Goal: Transaction & Acquisition: Purchase product/service

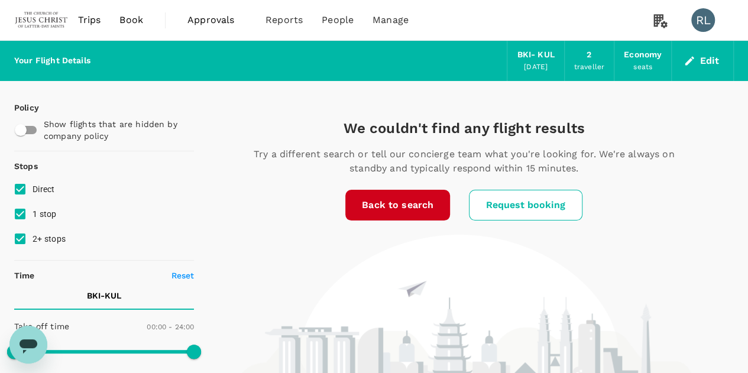
click at [132, 18] on span "Book" at bounding box center [132, 20] width 24 height 14
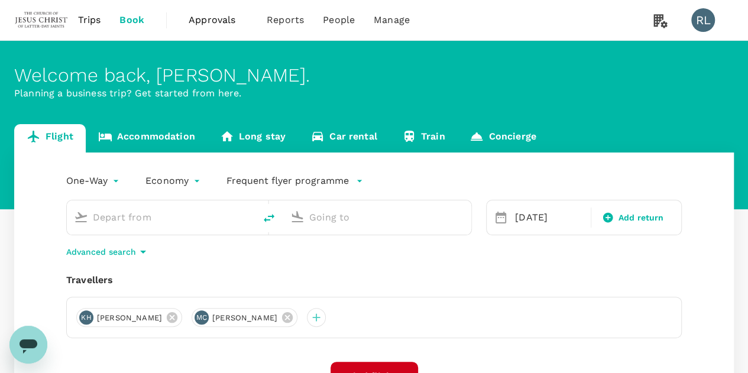
type input "Kota Kinabalu Intl (BKI)"
type input "Kuala Lumpur Intl ([GEOGRAPHIC_DATA])"
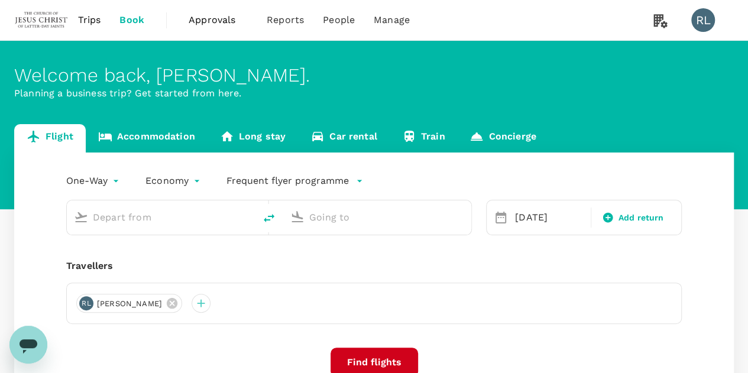
type input "Kota Kinabalu Intl (BKI)"
type input "Kuala Lumpur Intl ([GEOGRAPHIC_DATA])"
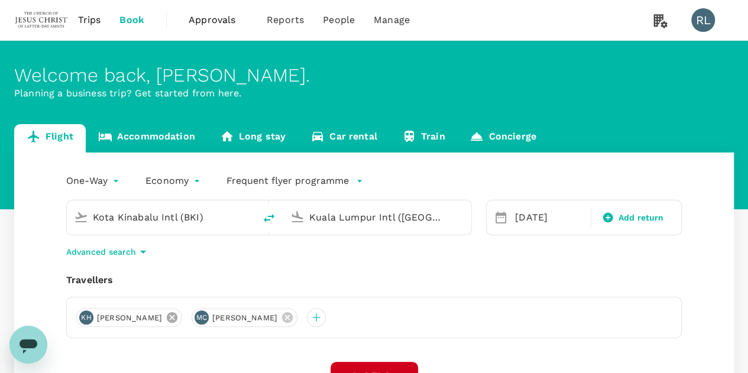
click at [167, 318] on icon at bounding box center [172, 317] width 11 height 11
click at [89, 319] on div at bounding box center [85, 317] width 19 height 19
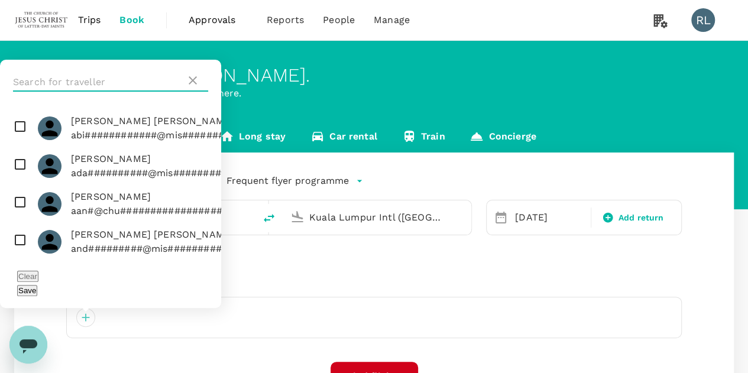
click at [95, 92] on input "text" at bounding box center [99, 82] width 173 height 19
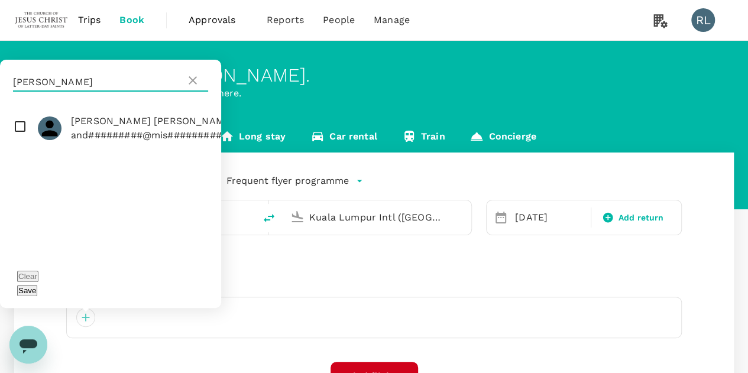
type input "[PERSON_NAME]"
click at [21, 145] on input "checkbox" at bounding box center [110, 128] width 221 height 38
checkbox input "true"
click at [37, 291] on button "Save" at bounding box center [27, 290] width 20 height 11
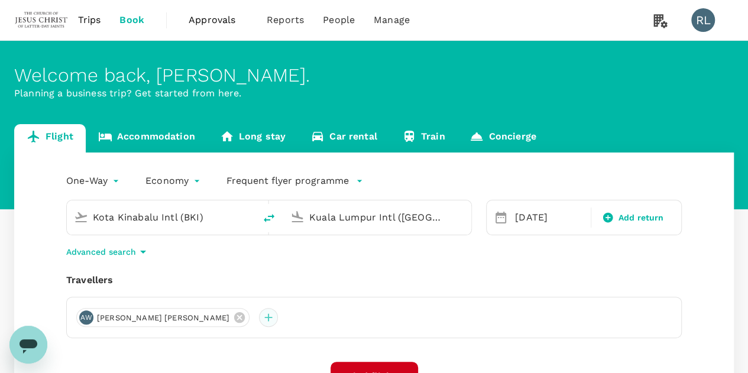
click at [259, 319] on div at bounding box center [268, 317] width 19 height 19
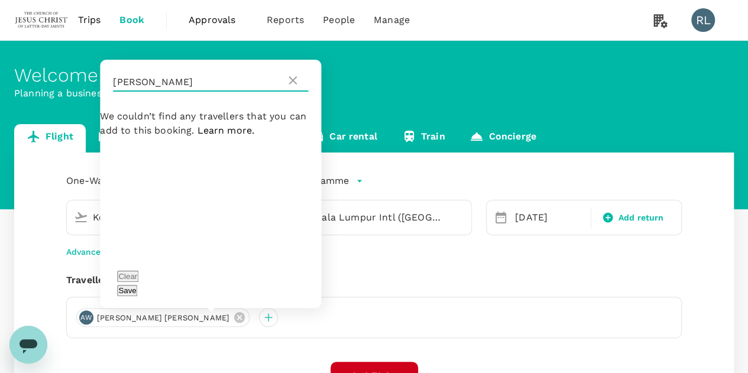
click at [176, 92] on input "[PERSON_NAME]" at bounding box center [199, 82] width 173 height 19
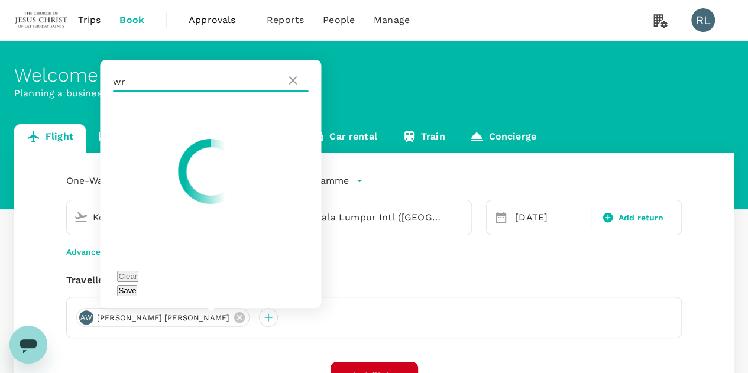
type input "w"
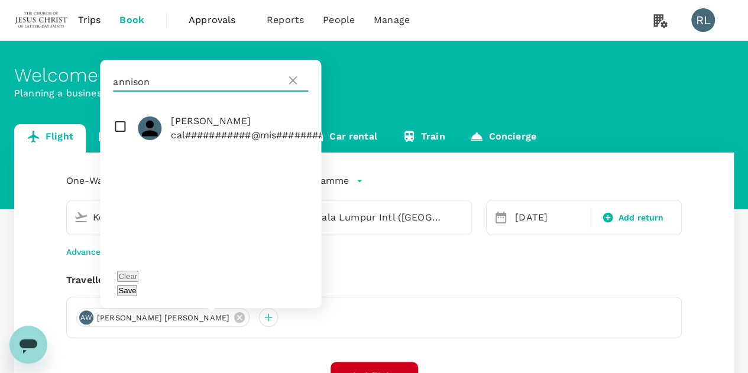
type input "annison"
click at [116, 147] on input "checkbox" at bounding box center [210, 128] width 221 height 38
checkbox input "true"
click at [137, 292] on button "Save" at bounding box center [127, 290] width 20 height 11
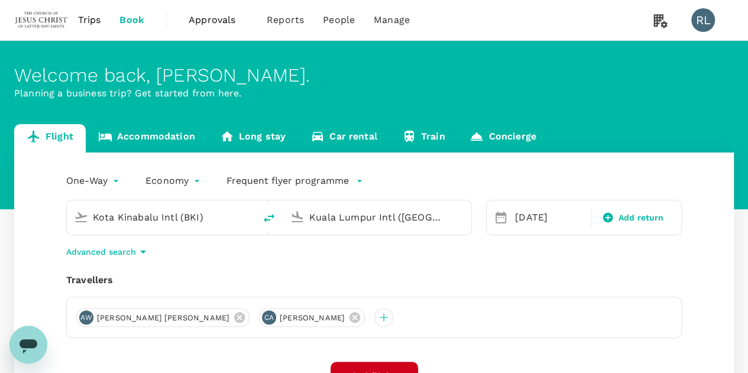
click at [209, 217] on input "Kota Kinabalu Intl (BKI)" at bounding box center [161, 217] width 137 height 18
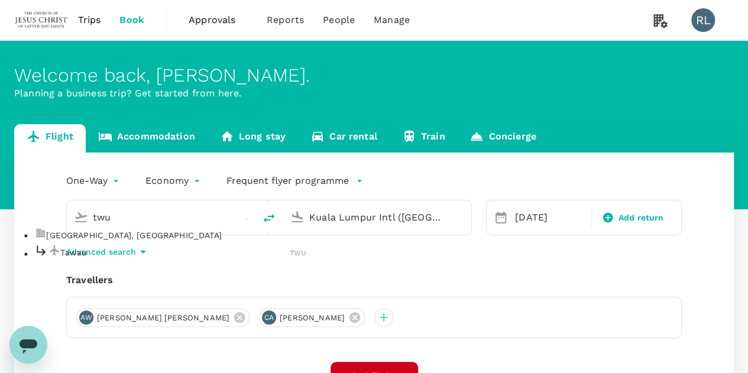
click at [104, 259] on p "Tawau" at bounding box center [175, 253] width 230 height 12
type input "Tawau (TWU)"
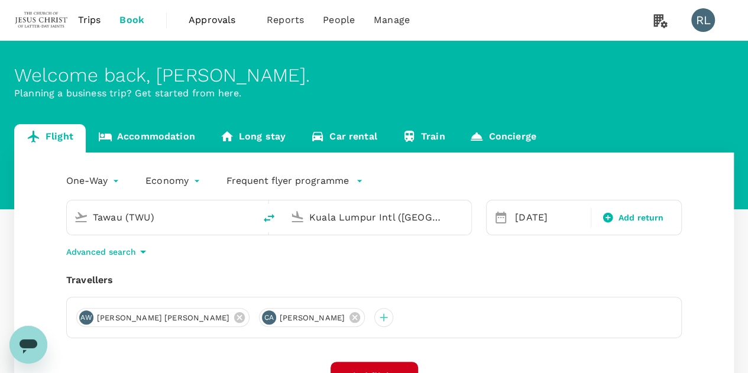
drag, startPoint x: 438, startPoint y: 220, endPoint x: 289, endPoint y: 219, distance: 148.5
click at [289, 219] on div "Kuala Lumpur Intl ([GEOGRAPHIC_DATA])" at bounding box center [375, 215] width 179 height 26
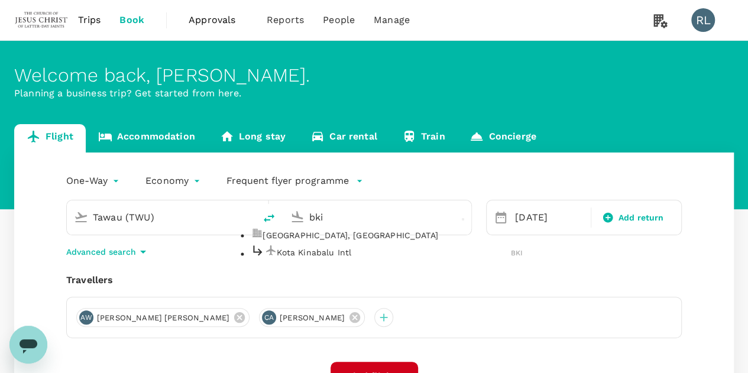
click at [312, 259] on p "Kota Kinabalu Intl" at bounding box center [394, 253] width 234 height 12
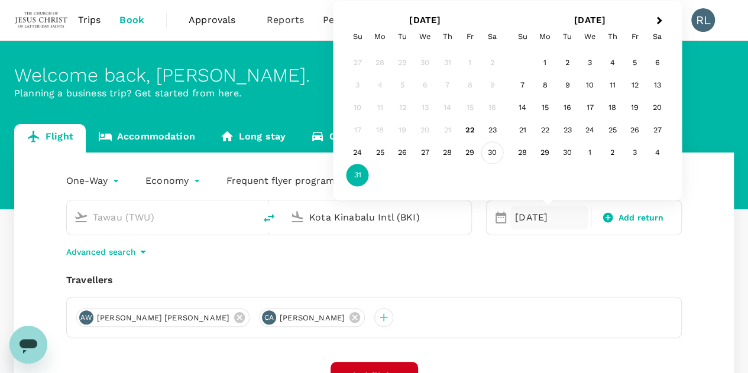
type input "Kota Kinabalu Intl (BKI)"
click at [490, 153] on div "30" at bounding box center [493, 153] width 22 height 22
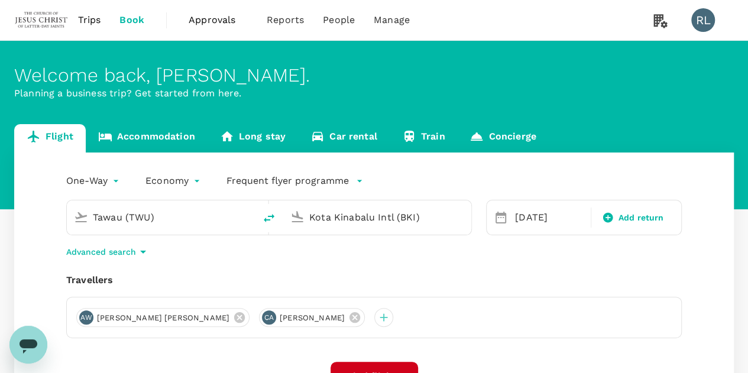
scroll to position [59, 0]
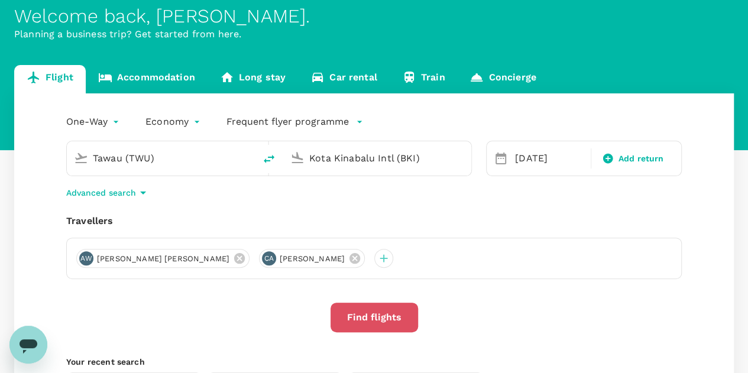
click at [373, 317] on button "Find flights" at bounding box center [375, 318] width 88 height 30
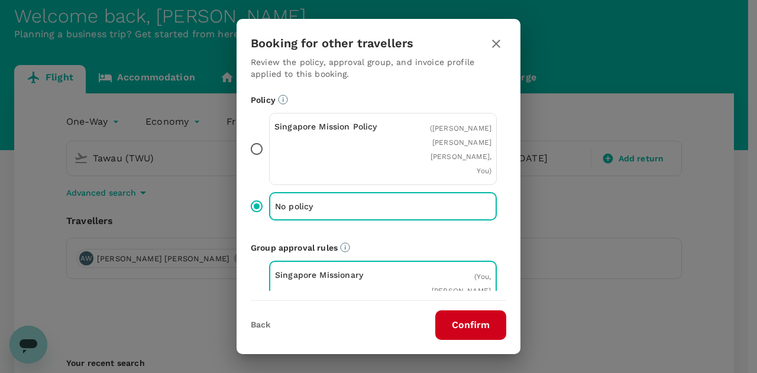
click at [469, 327] on button "Confirm" at bounding box center [470, 326] width 71 height 30
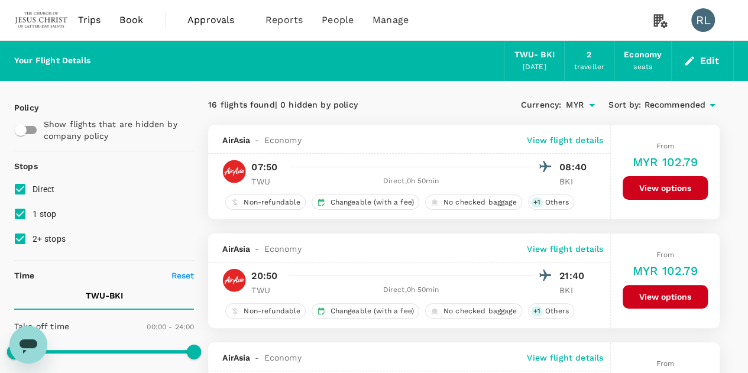
click at [674, 104] on span "Recommended" at bounding box center [675, 105] width 62 height 13
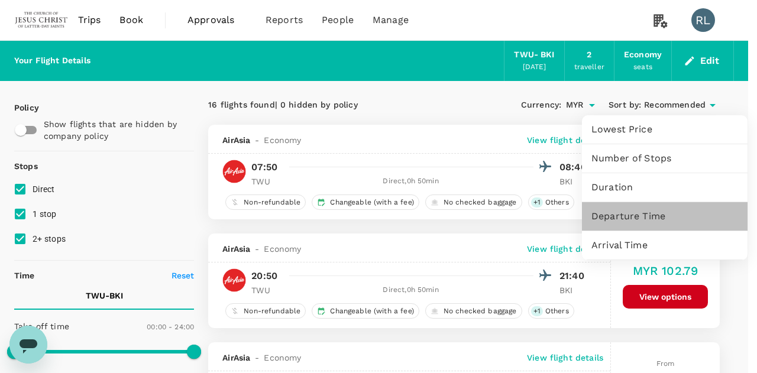
click at [644, 217] on span "Departure Time" at bounding box center [665, 216] width 147 height 14
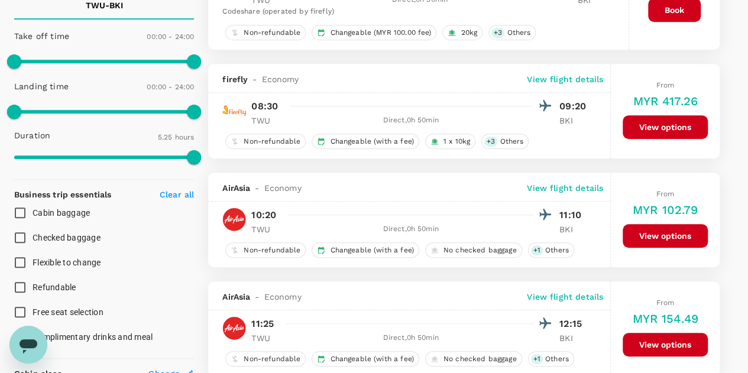
scroll to position [296, 0]
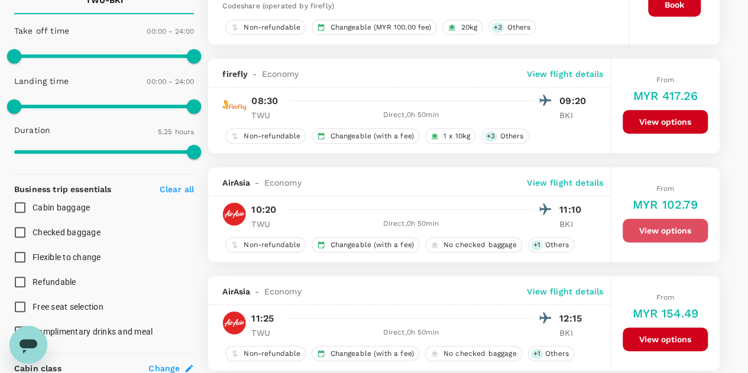
click at [657, 226] on button "View options" at bounding box center [665, 231] width 85 height 24
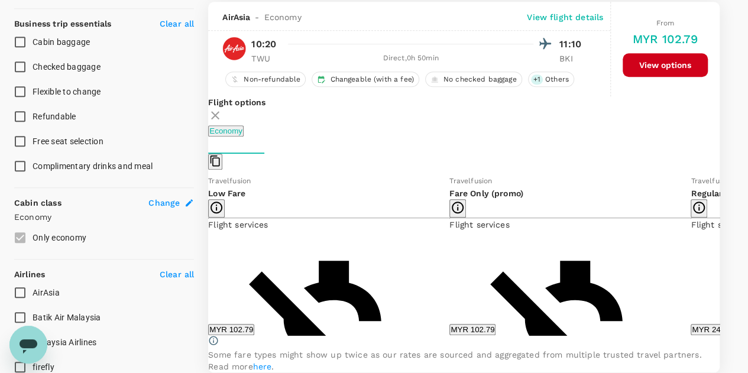
scroll to position [462, 0]
click at [254, 328] on button "MYR 102.79" at bounding box center [231, 329] width 46 height 11
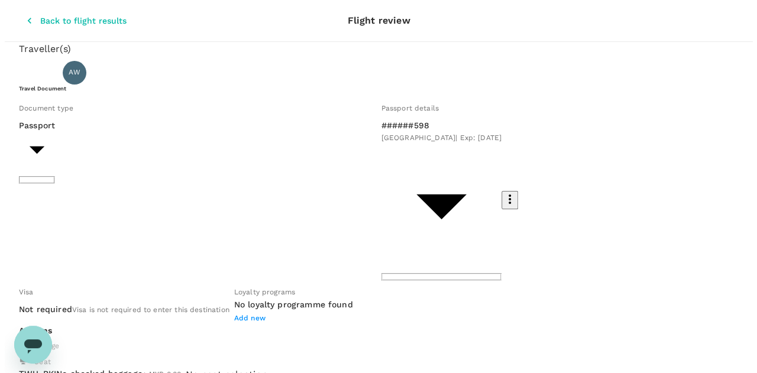
scroll to position [118, 0]
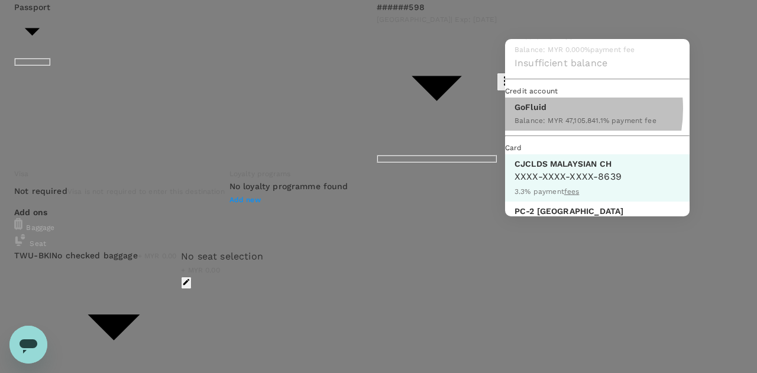
click at [540, 113] on p "GoFluid" at bounding box center [586, 107] width 142 height 12
type input "9b357727-6904-47bd-a44e-9a56bf7dfc7a"
